Goal: Navigation & Orientation: Find specific page/section

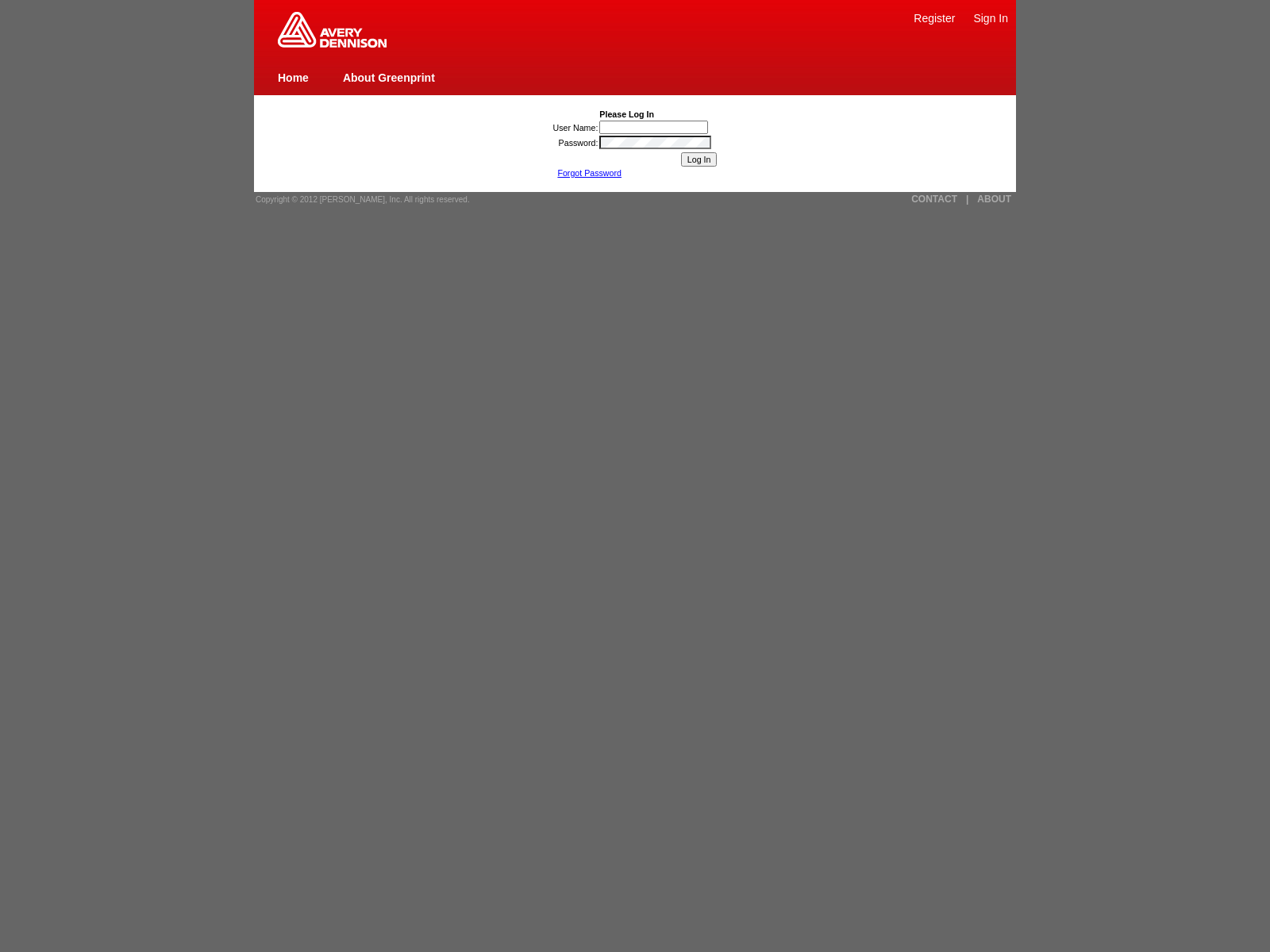
click at [331, 45] on img at bounding box center [331, 29] width 109 height 36
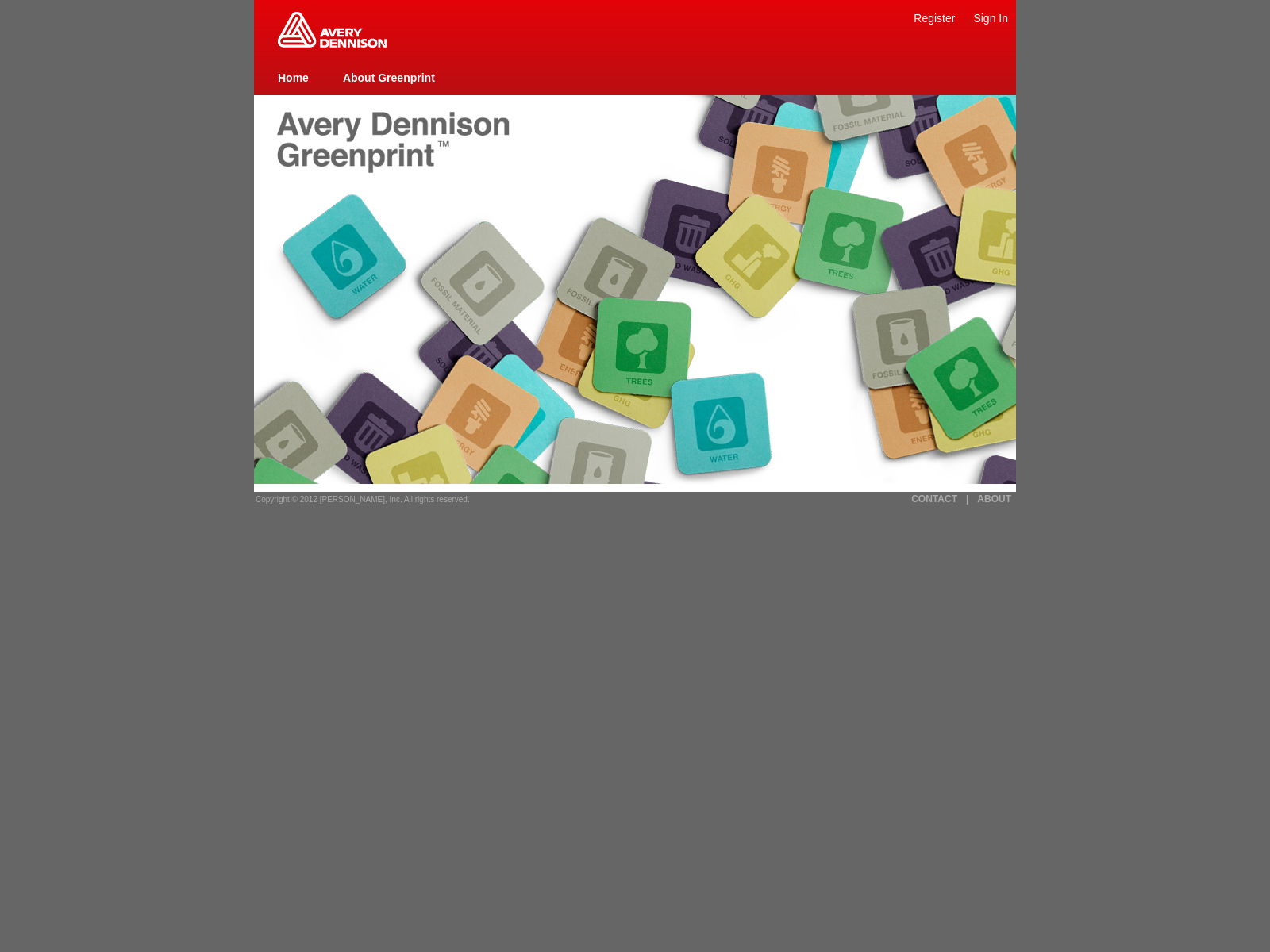
click at [993, 499] on link "ABOUT" at bounding box center [993, 499] width 34 height 11
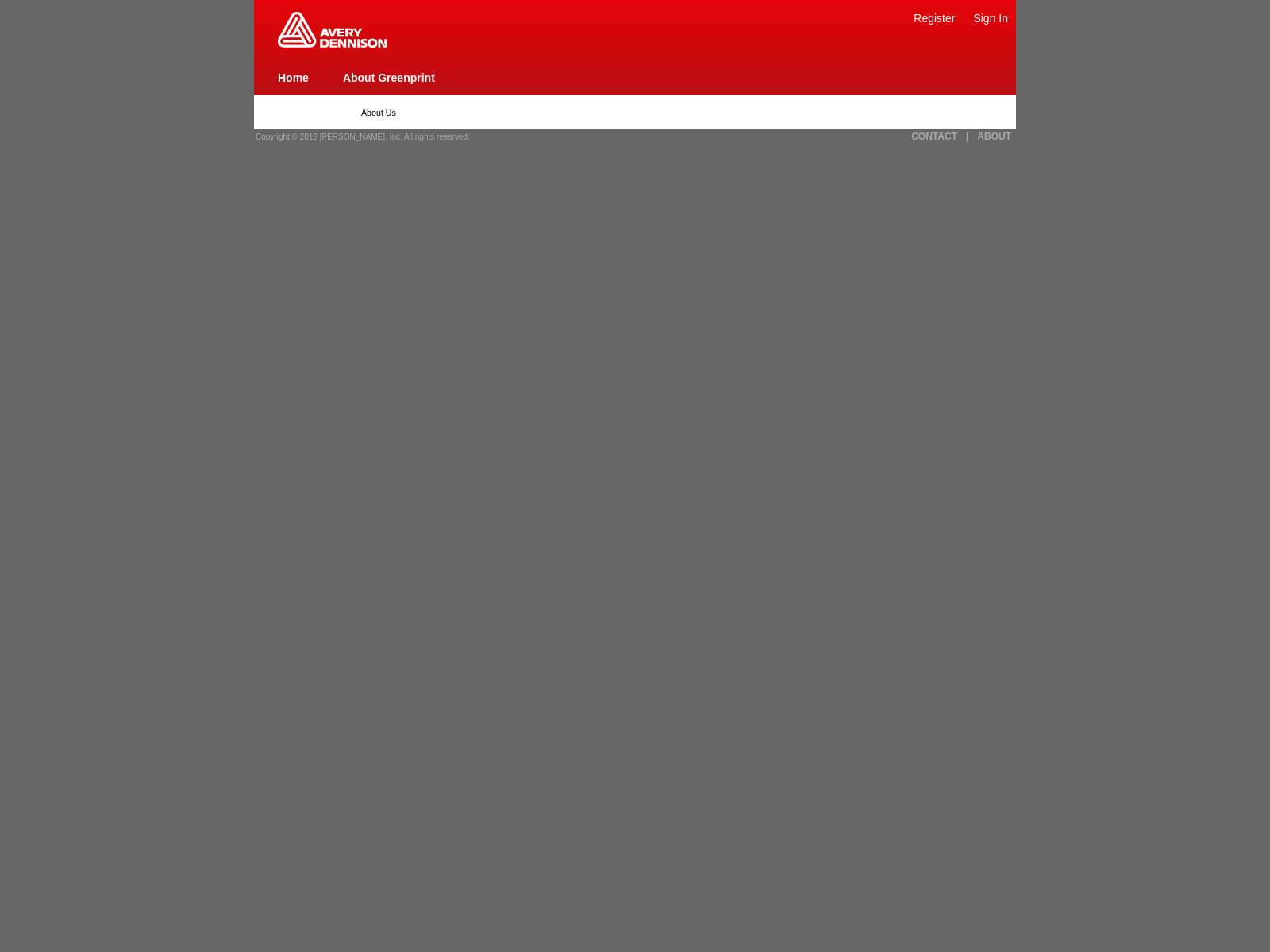
click at [934, 17] on link "Register" at bounding box center [934, 18] width 41 height 13
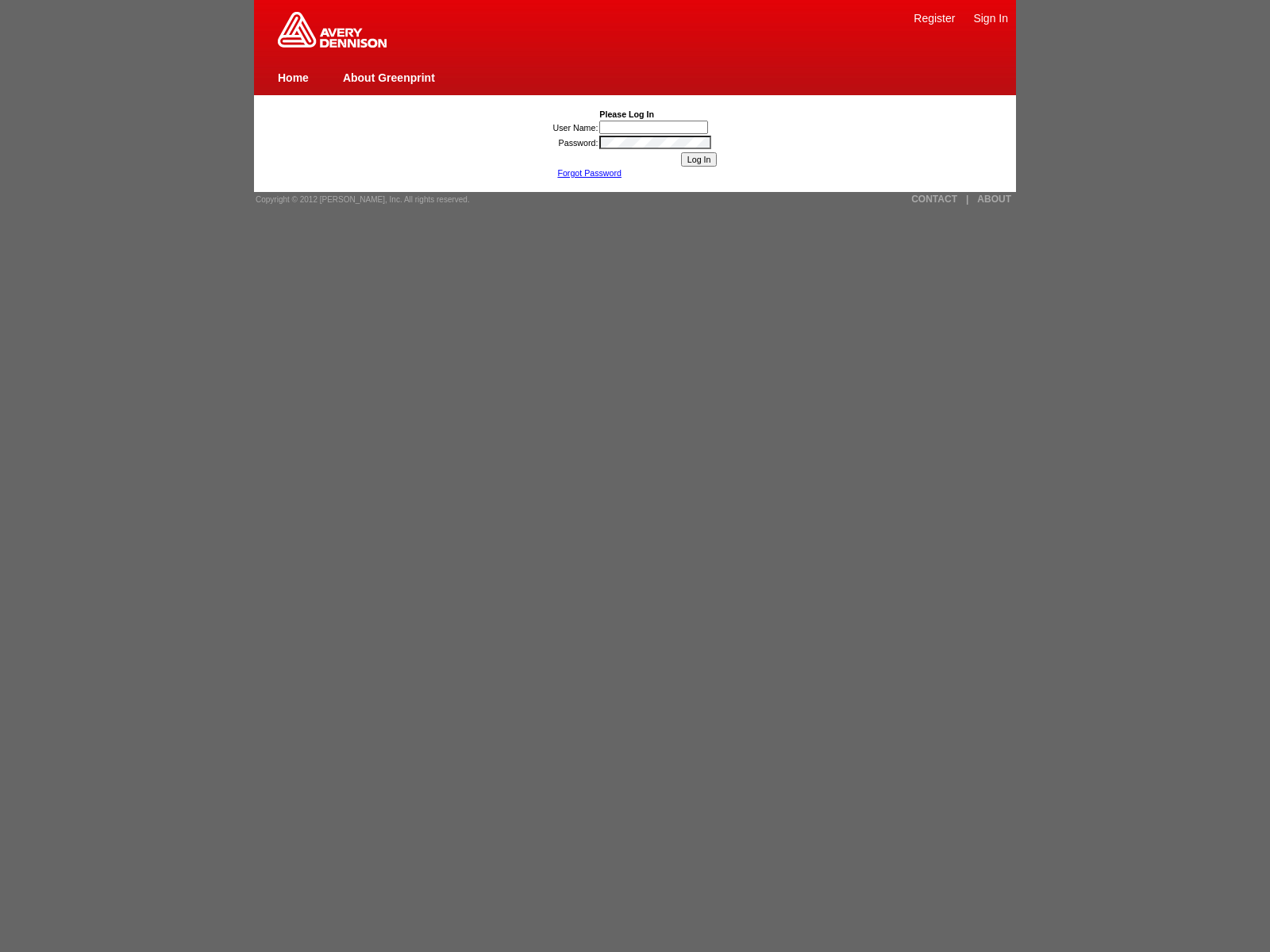
click at [331, 45] on img at bounding box center [331, 29] width 109 height 36
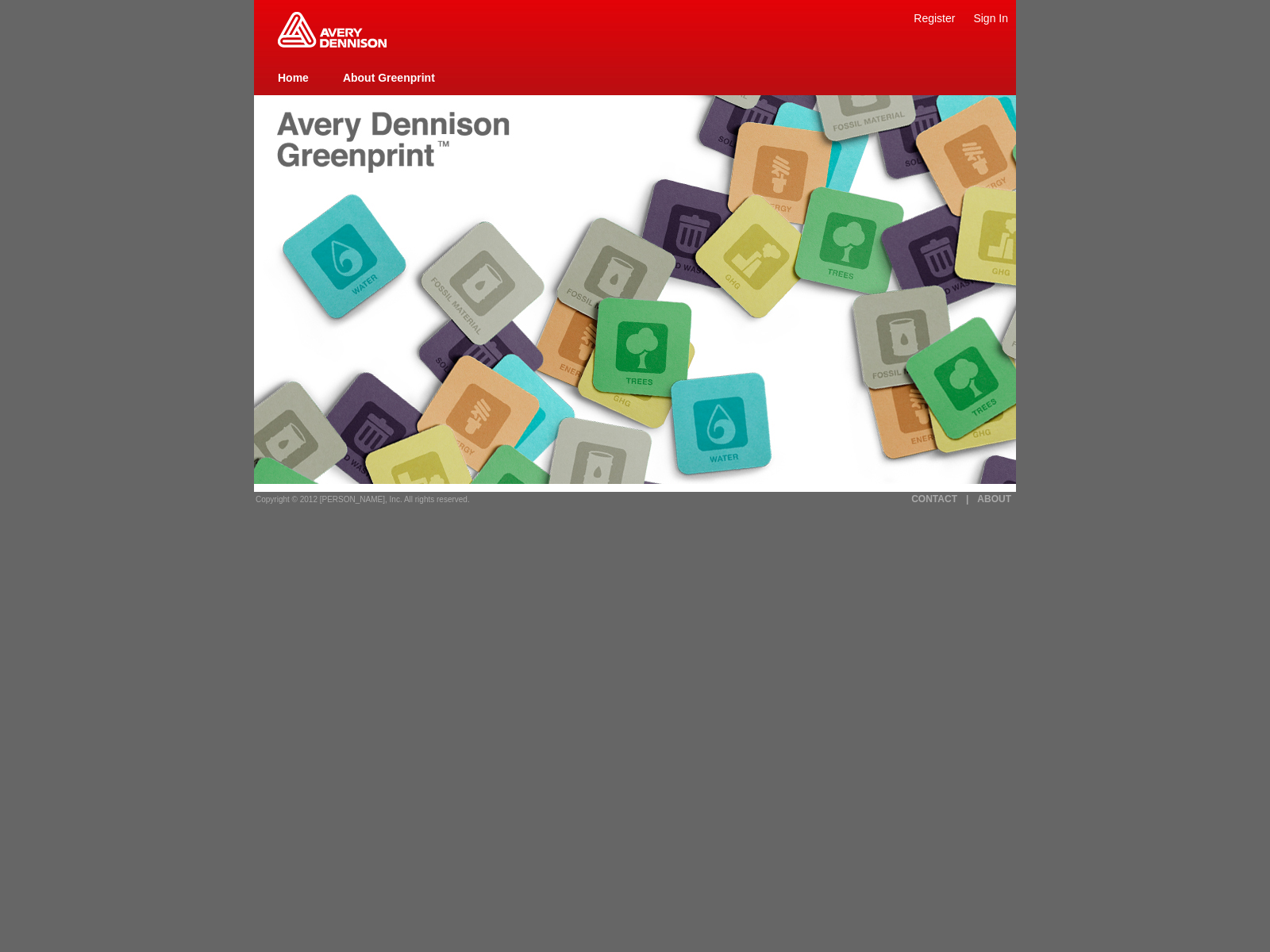
click at [993, 499] on link "ABOUT" at bounding box center [993, 499] width 34 height 11
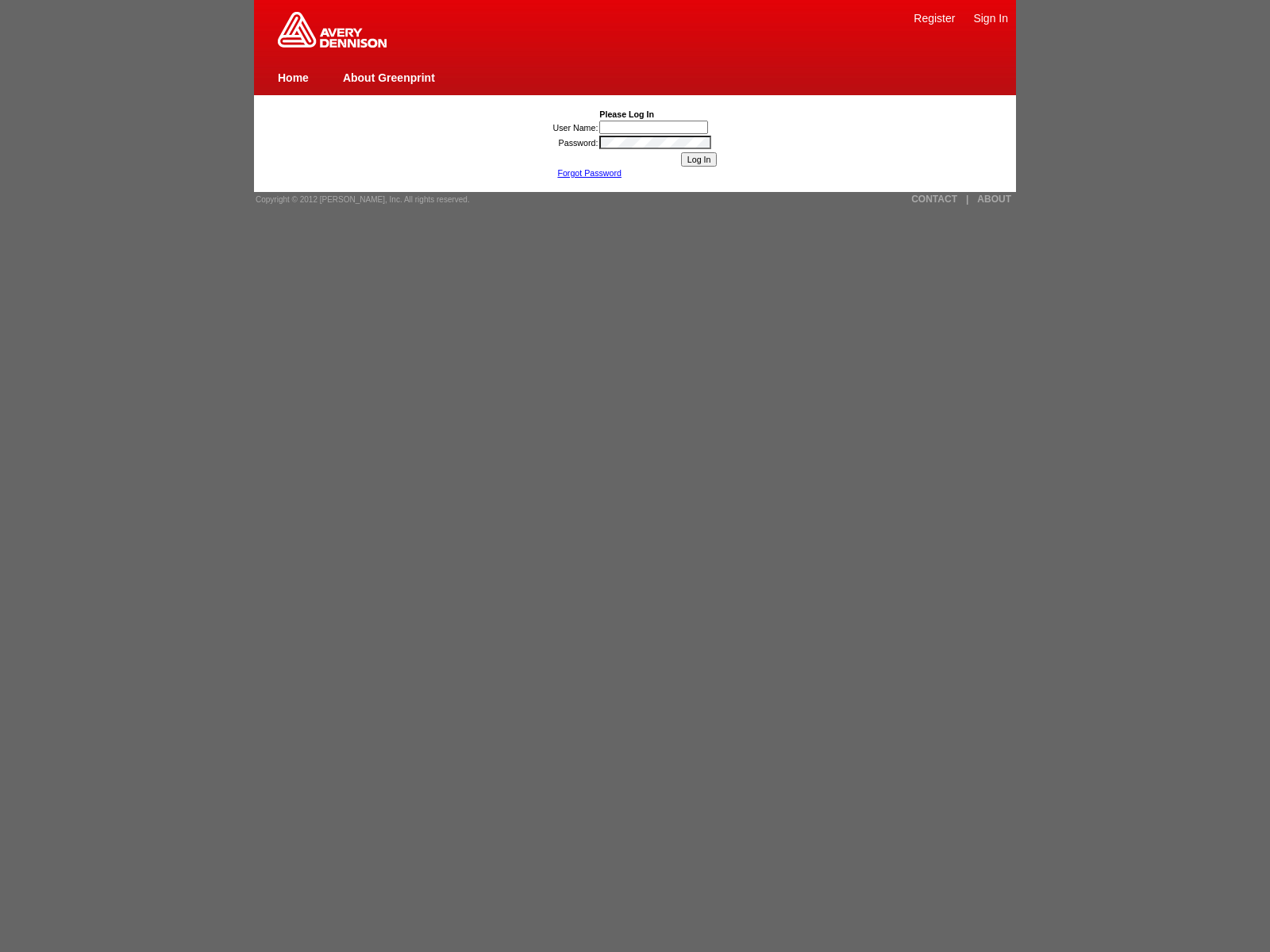
click at [331, 45] on img at bounding box center [331, 29] width 109 height 36
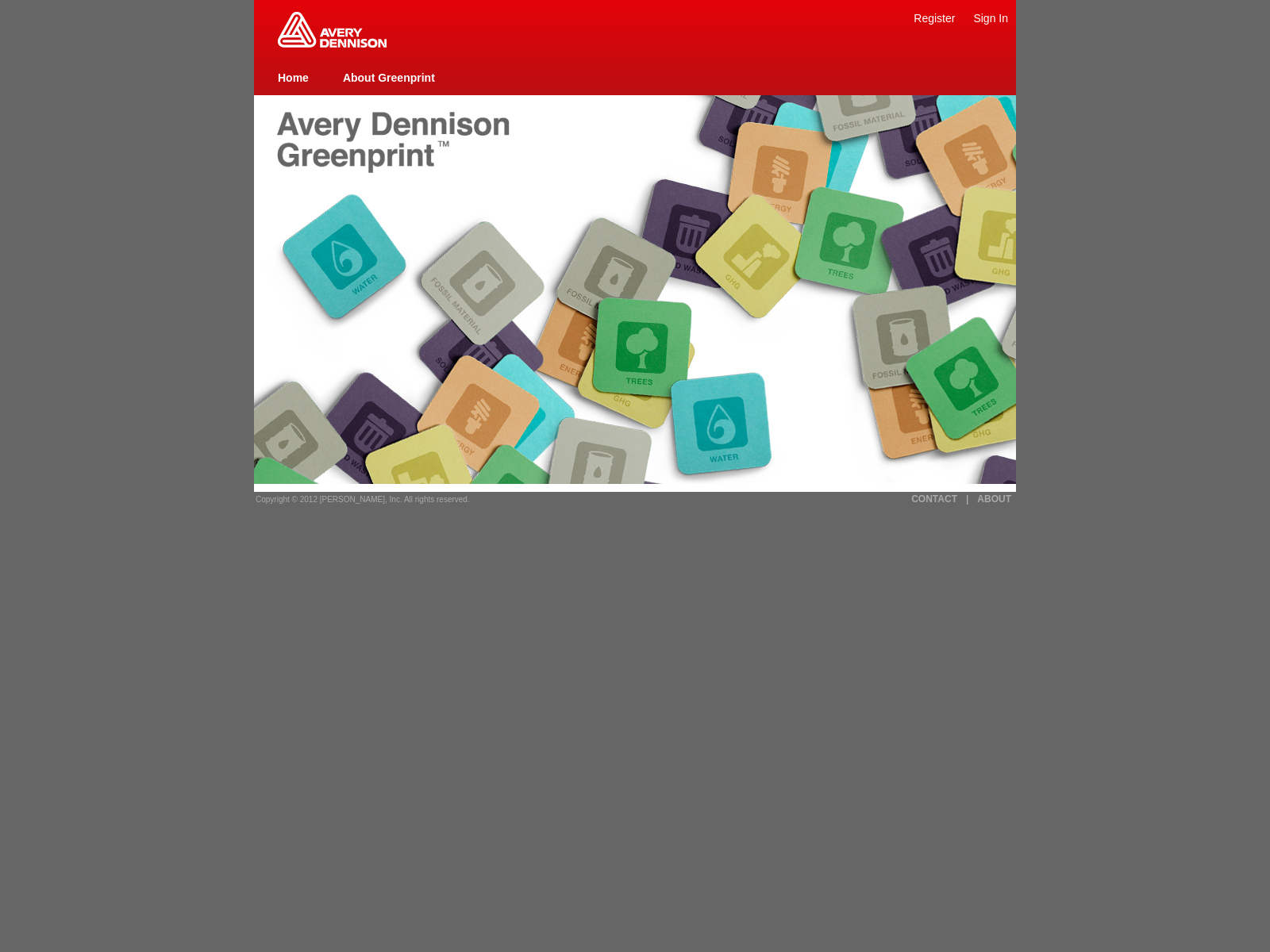
click at [993, 499] on link "ABOUT" at bounding box center [993, 499] width 34 height 11
